Goal: Task Accomplishment & Management: Manage account settings

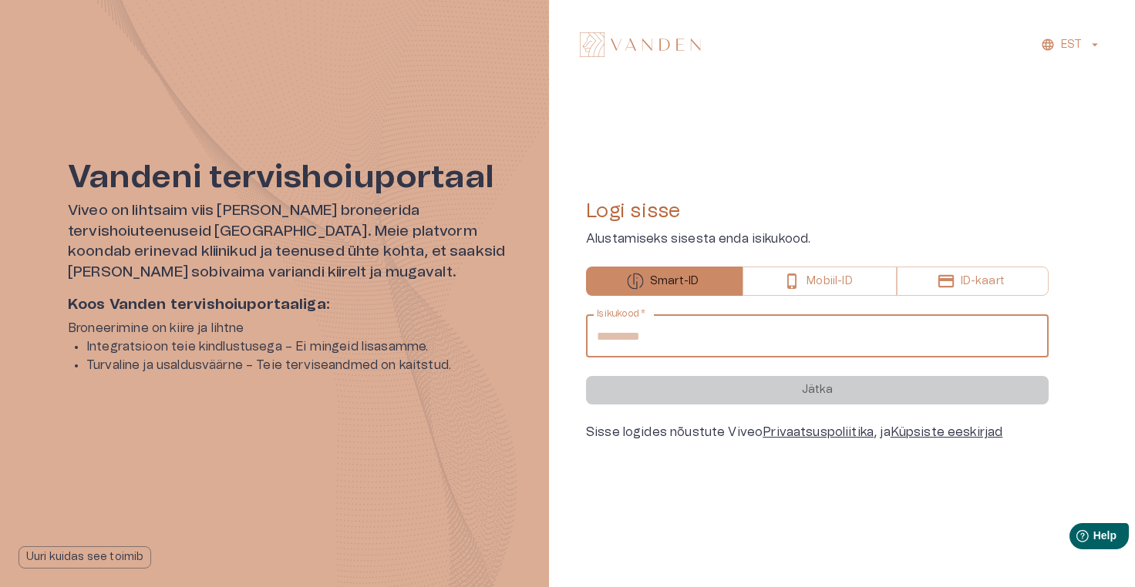
click at [694, 335] on input "Isikukood   *" at bounding box center [817, 335] width 462 height 43
type input "**********"
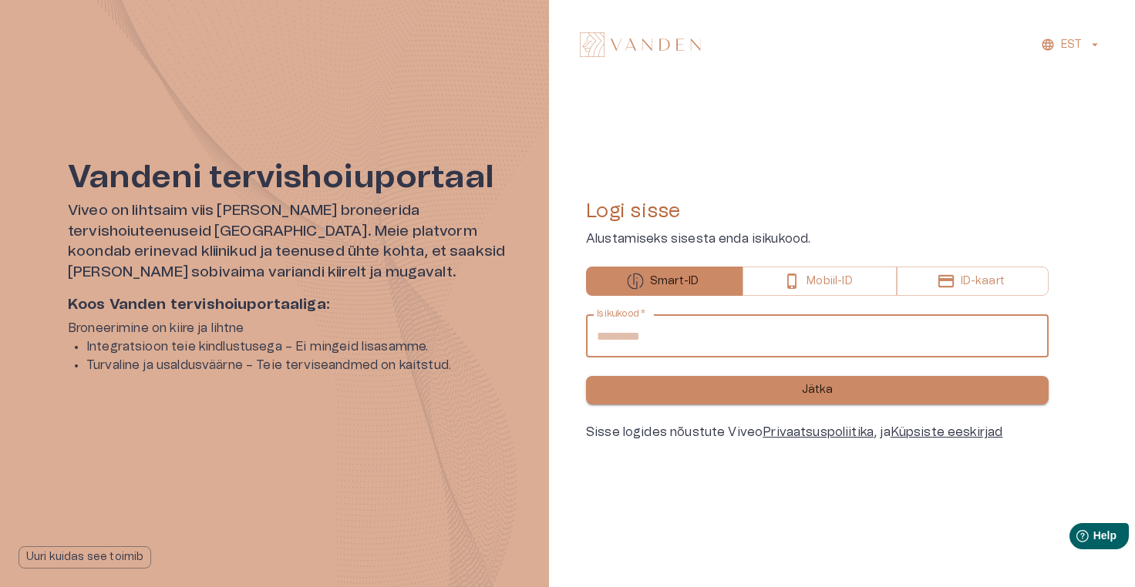
click at [747, 391] on button "Jätka" at bounding box center [817, 390] width 462 height 29
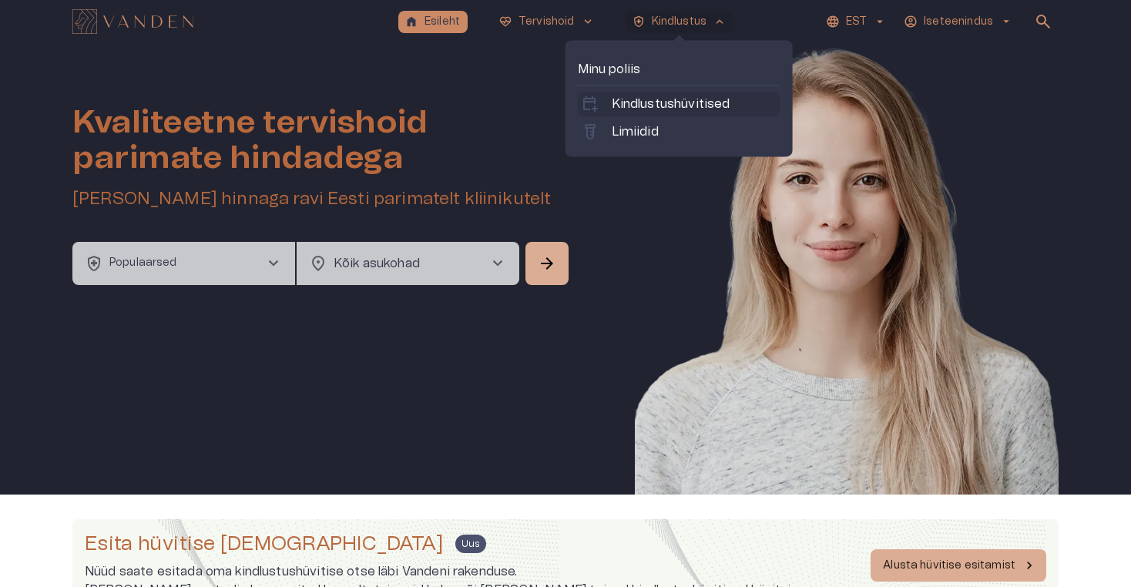
click at [678, 103] on p "Kindlustushüvitised" at bounding box center [671, 104] width 119 height 18
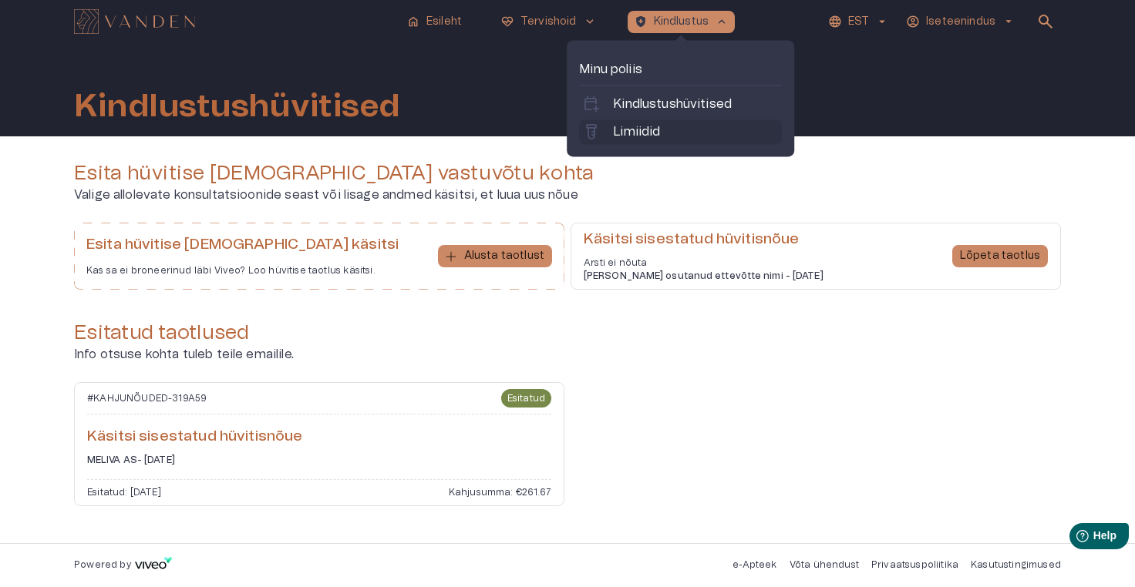
click at [640, 130] on p "Limiidid" at bounding box center [636, 132] width 47 height 18
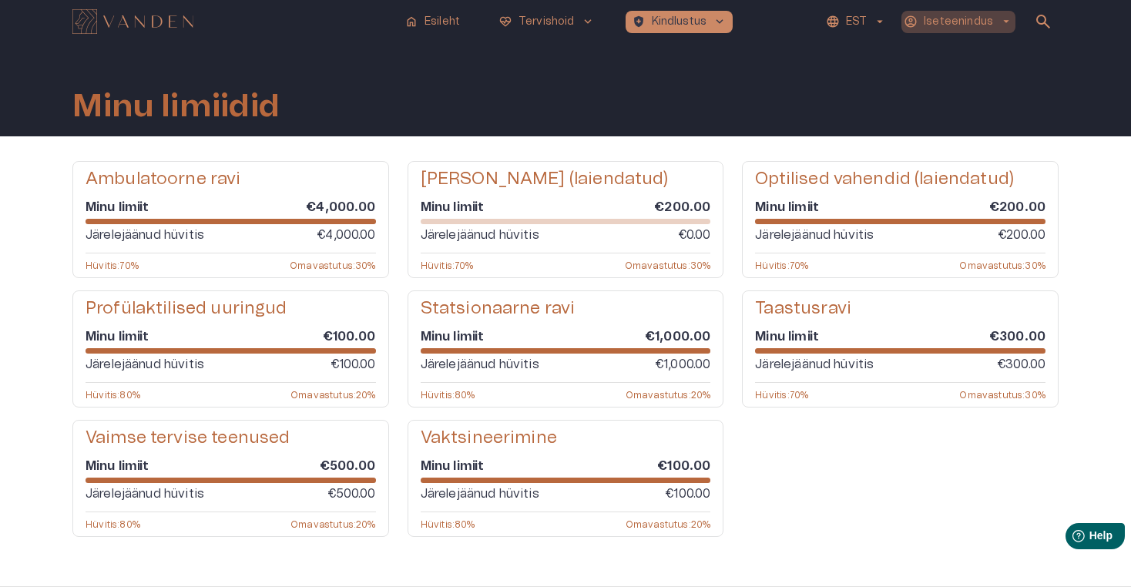
click at [1002, 18] on span "arrow_drop_down" at bounding box center [1007, 22] width 14 height 14
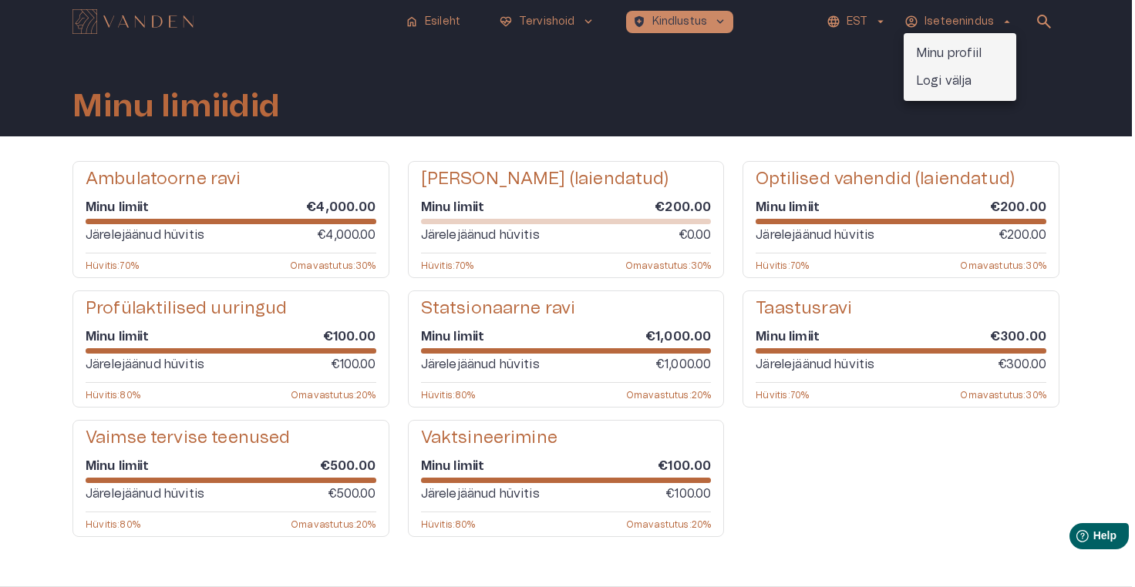
click at [934, 81] on p "Logi välja" at bounding box center [944, 81] width 56 height 18
